Goal: Information Seeking & Learning: Learn about a topic

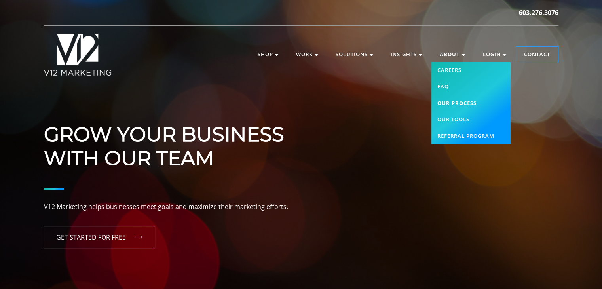
click at [463, 103] on link "Our Process" at bounding box center [471, 103] width 79 height 17
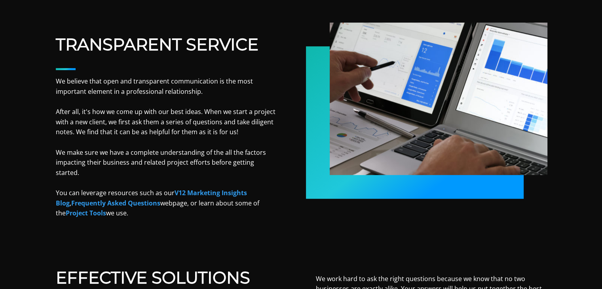
scroll to position [317, 0]
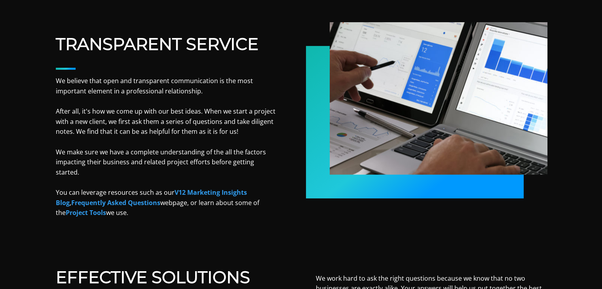
click at [96, 198] on link "Frequently Asked Questions" at bounding box center [115, 202] width 89 height 9
